Goal: Information Seeking & Learning: Find specific fact

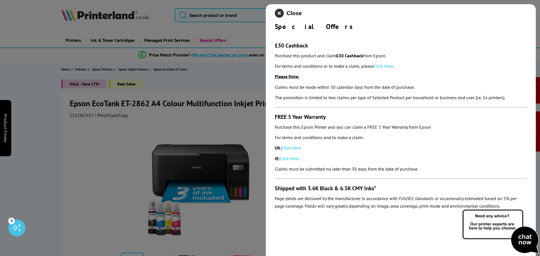
click at [279, 12] on icon "close modal" at bounding box center [279, 13] width 9 height 9
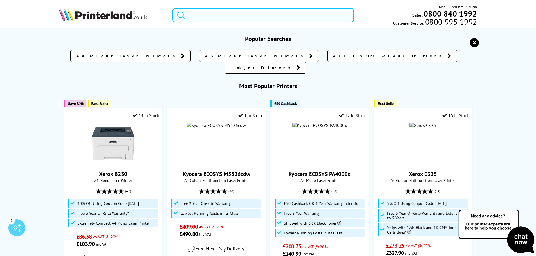
click at [243, 13] on input "search" at bounding box center [262, 15] width 181 height 14
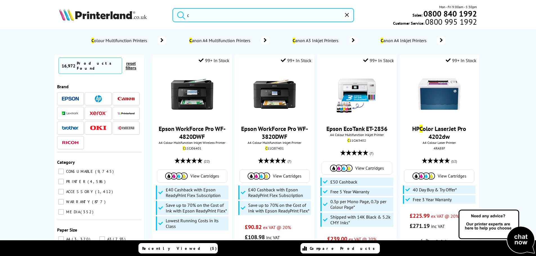
type input "c"
click at [208, 15] on input "c" at bounding box center [262, 15] width 181 height 14
drag, startPoint x: 210, startPoint y: 15, endPoint x: 88, endPoint y: 12, distance: 122.1
click at [88, 12] on div "c Mon - Fri 9:00am - 5:30pm Sales: 0800 840 1992 Customer Service: 0800 995 1992" at bounding box center [268, 16] width 450 height 25
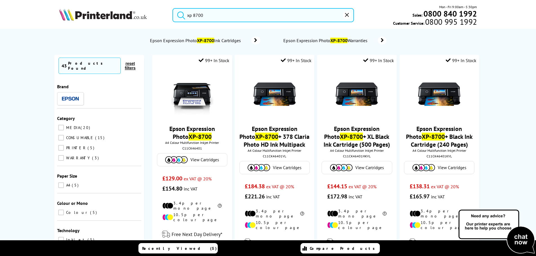
click at [213, 18] on input "xp 8700" at bounding box center [262, 15] width 181 height 14
drag, startPoint x: 225, startPoint y: 15, endPoint x: 86, endPoint y: 26, distance: 139.9
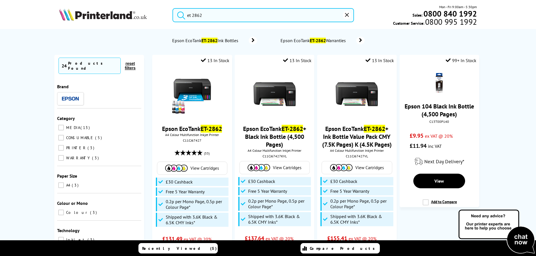
type input "et 2862"
click at [108, 19] on img at bounding box center [103, 14] width 88 height 12
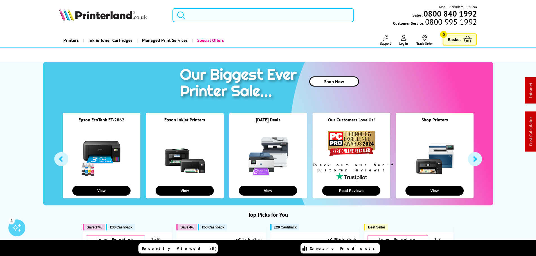
click at [222, 18] on input "search" at bounding box center [262, 15] width 181 height 14
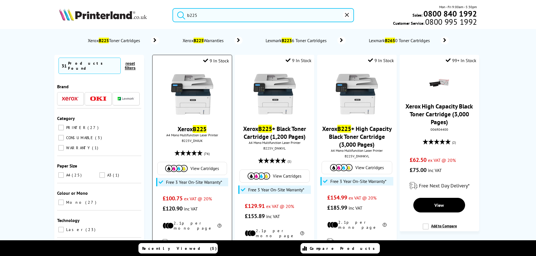
type input "b225"
click at [203, 95] on img at bounding box center [192, 94] width 42 height 42
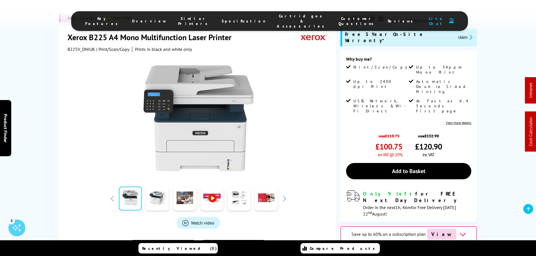
scroll to position [113, 0]
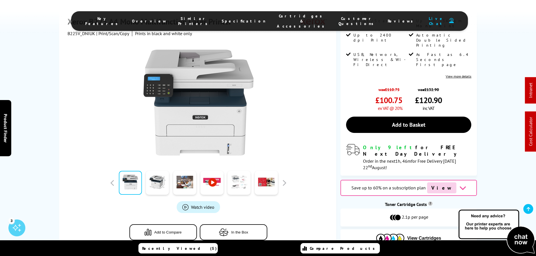
click at [237, 171] on link at bounding box center [239, 183] width 23 height 24
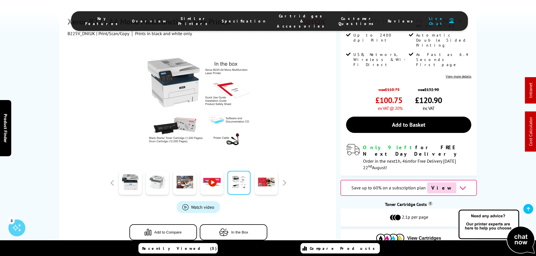
click at [149, 171] on link at bounding box center [157, 183] width 23 height 24
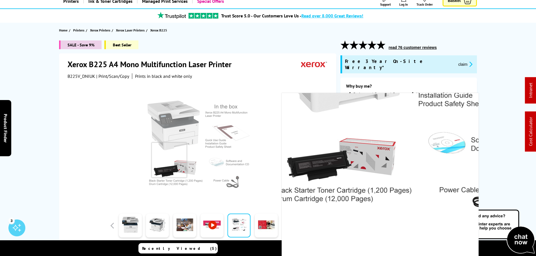
scroll to position [0, 0]
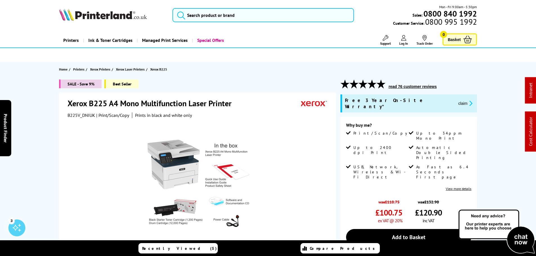
click at [93, 104] on h1 "Xerox B225 A4 Mono Multifunction Laser Printer" at bounding box center [153, 103] width 170 height 10
copy h1 "B225"
